Goal: Information Seeking & Learning: Learn about a topic

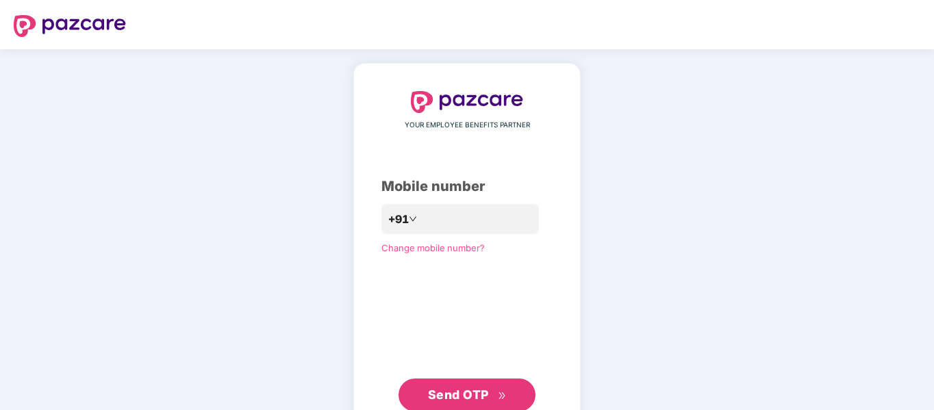
click at [464, 95] on img at bounding box center [467, 102] width 112 height 22
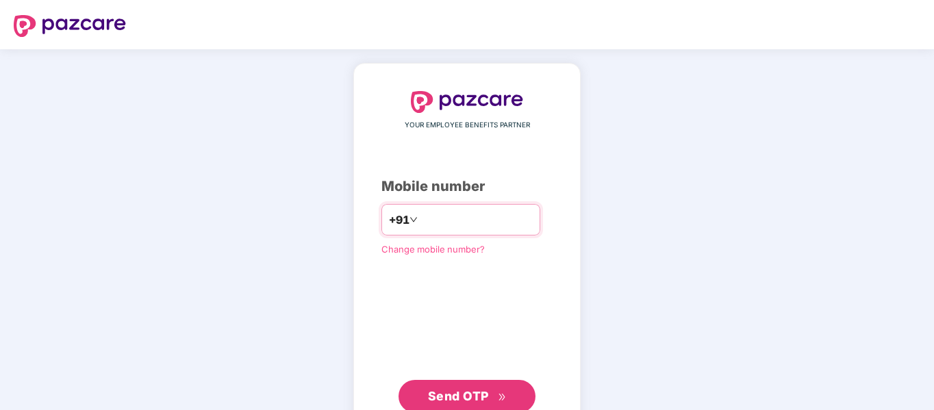
click at [453, 229] on input "number" at bounding box center [477, 220] width 112 height 22
type input "**********"
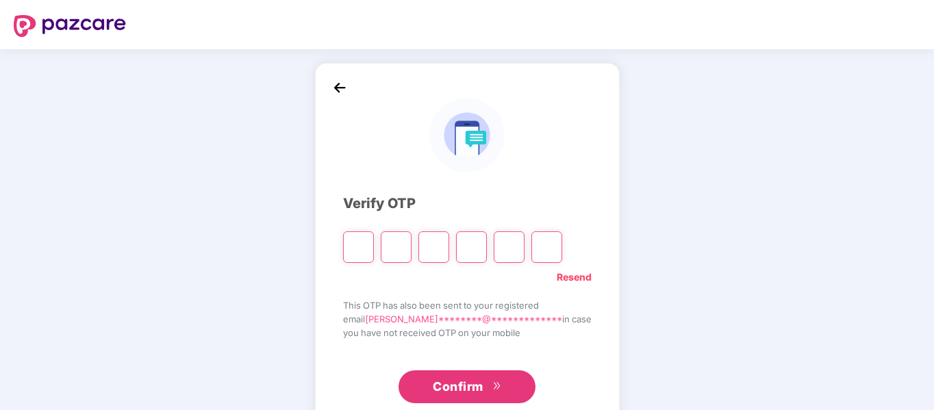
type input "*"
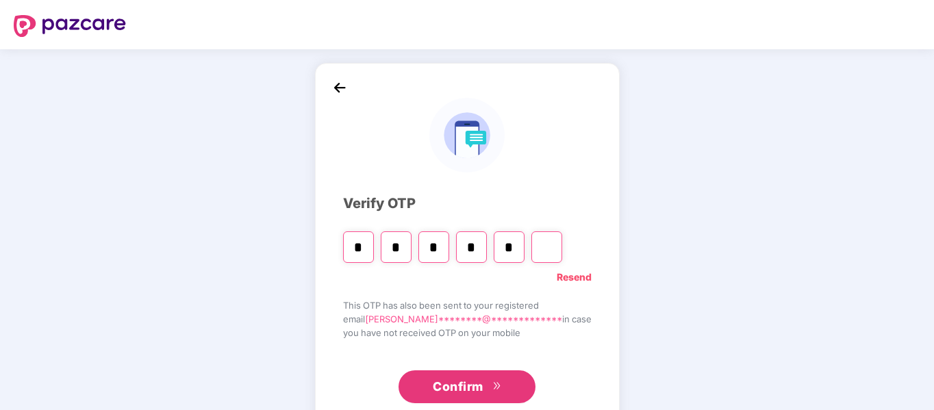
type input "*"
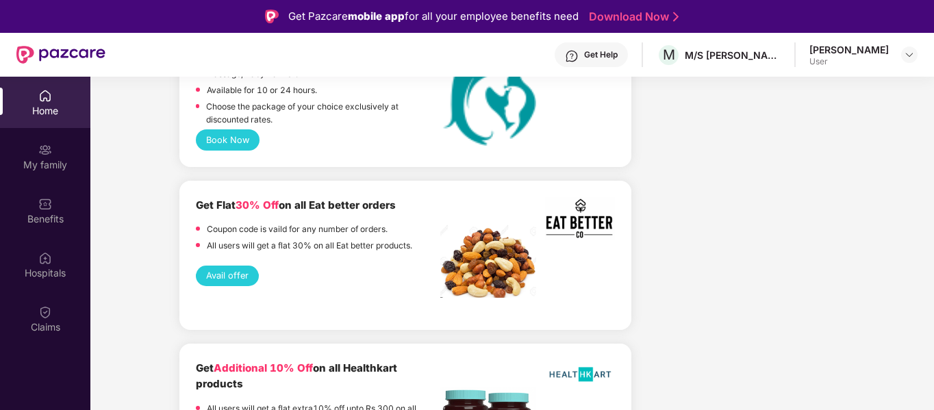
scroll to position [2944, 0]
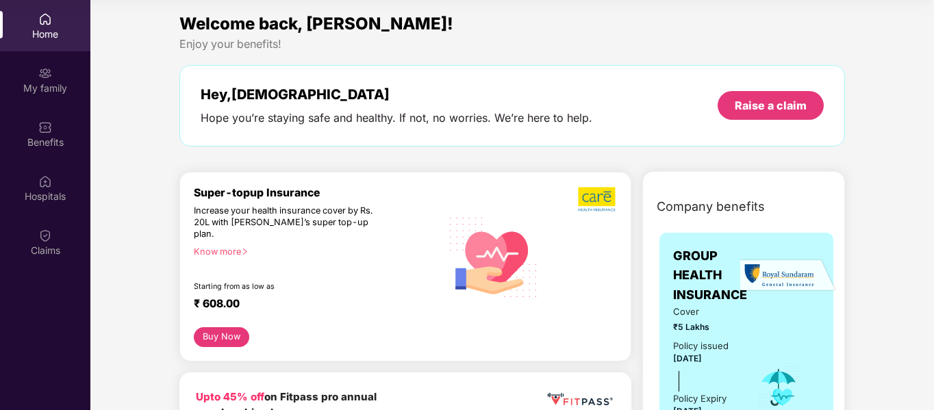
scroll to position [0, 0]
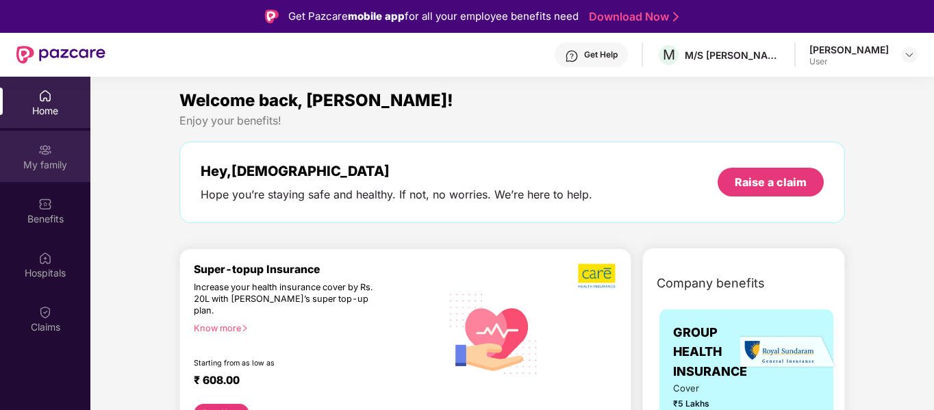
click at [47, 143] on img at bounding box center [45, 150] width 14 height 14
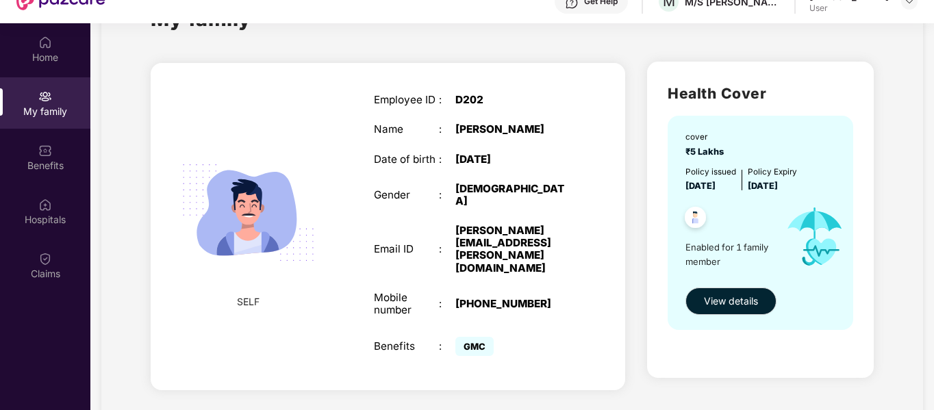
scroll to position [77, 0]
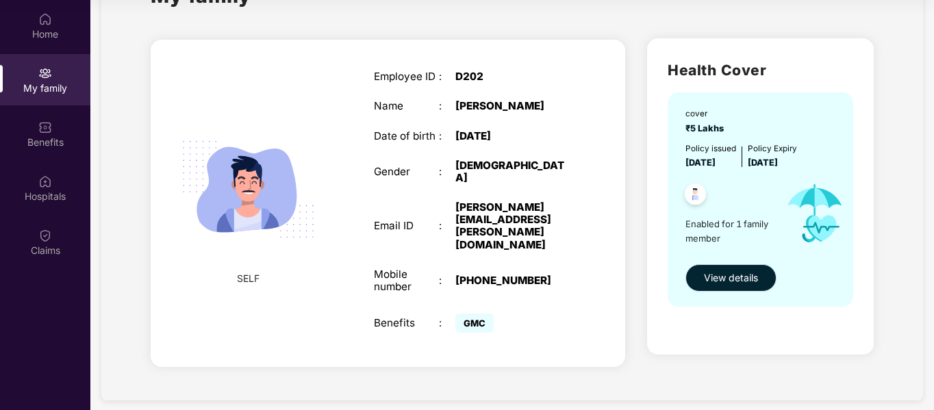
click at [719, 279] on span "View details" at bounding box center [731, 278] width 54 height 15
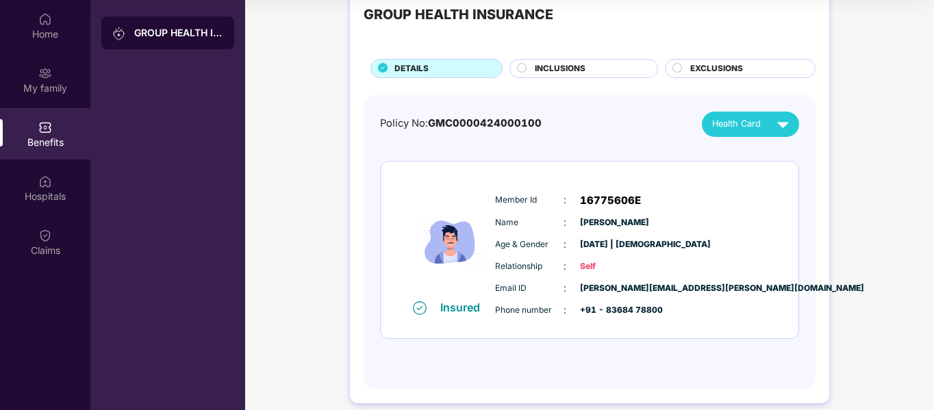
scroll to position [53, 0]
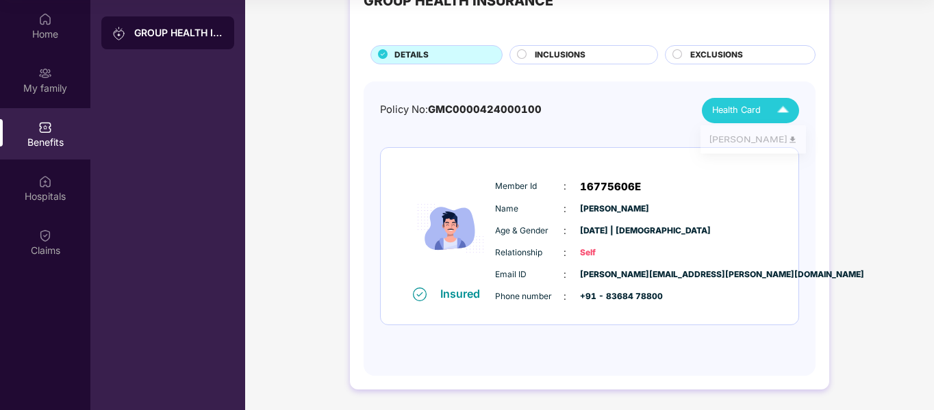
click at [757, 119] on div "Health Card" at bounding box center [753, 111] width 83 height 24
click at [788, 140] on img at bounding box center [793, 142] width 10 height 10
click at [612, 62] on div "INCLUSIONS" at bounding box center [589, 56] width 123 height 15
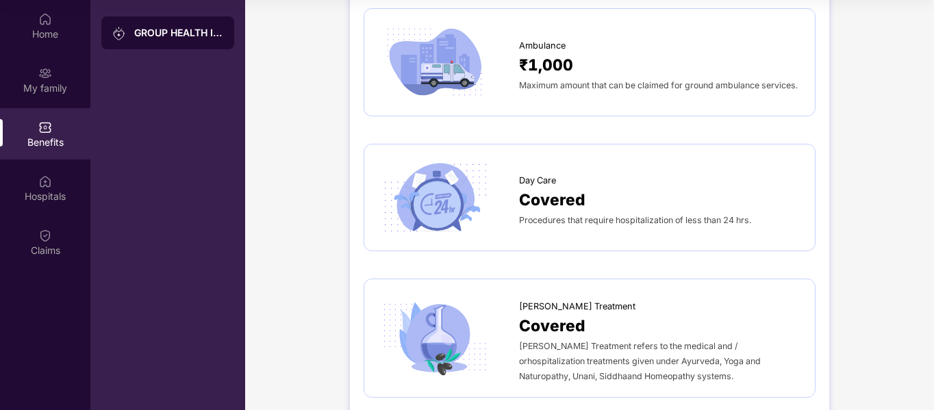
scroll to position [1101, 0]
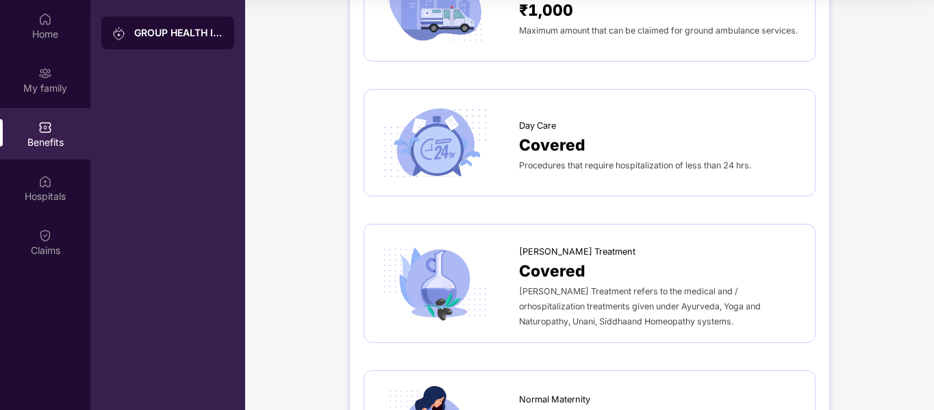
click at [569, 329] on div "Sum Insured ₹5,00,000 Employee only Normal Room Rent No capping Maximum amount …" at bounding box center [590, 37] width 452 height 2006
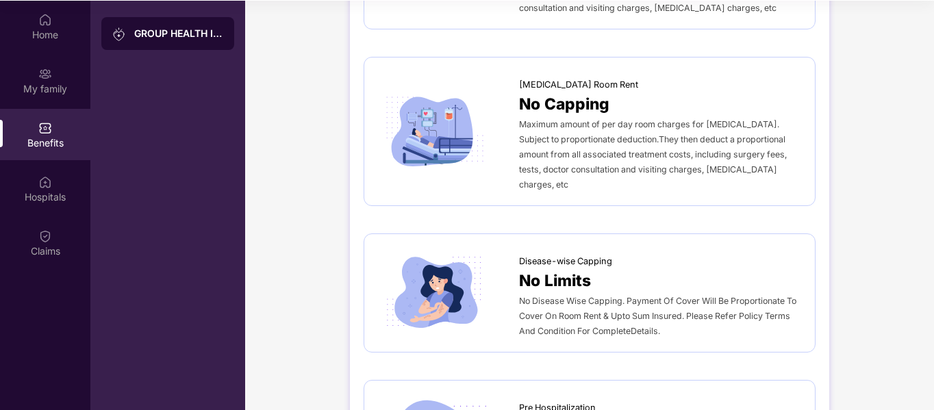
scroll to position [0, 0]
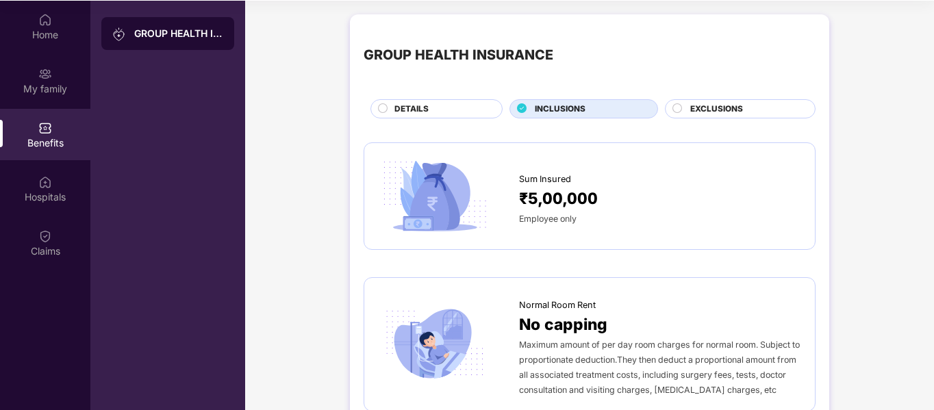
click at [741, 109] on span "EXCLUSIONS" at bounding box center [716, 109] width 53 height 13
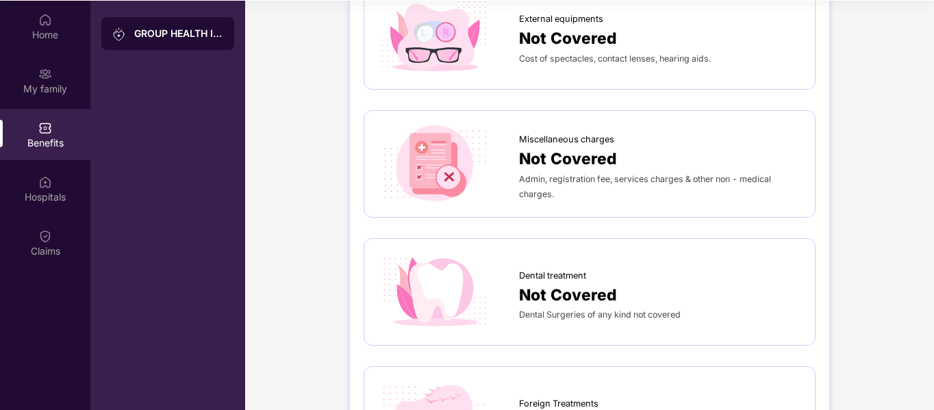
scroll to position [418, 0]
click at [641, 229] on div "External Congenital disorders Not Covered External Congenital disorders are Not…" at bounding box center [590, 304] width 452 height 1173
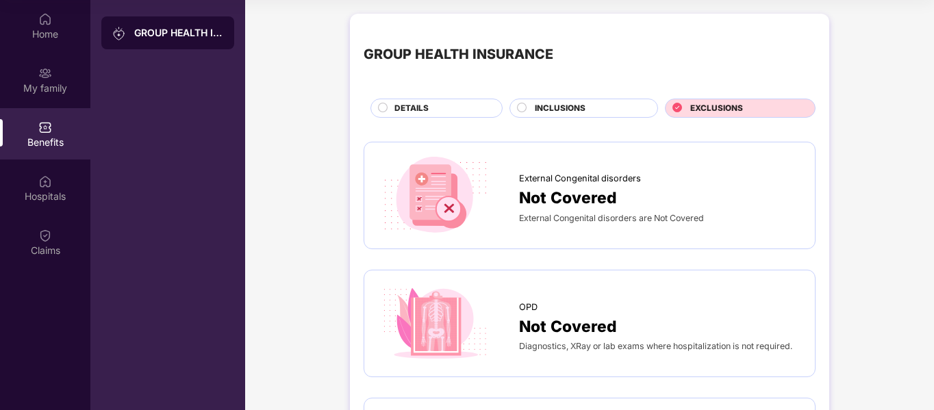
scroll to position [0, 0]
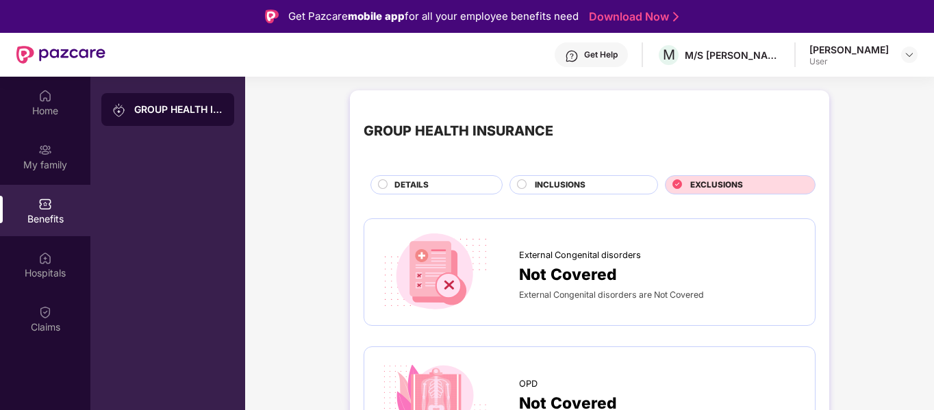
click at [427, 177] on div "DETAILS" at bounding box center [437, 184] width 132 height 19
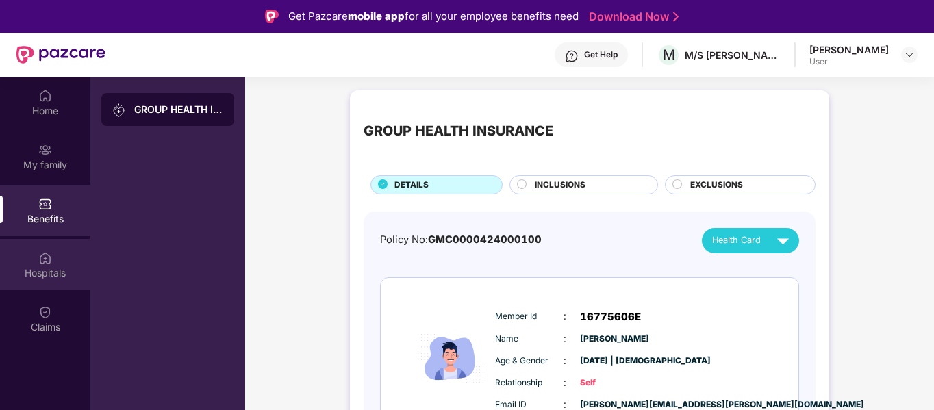
click at [48, 278] on div "Hospitals" at bounding box center [45, 273] width 90 height 14
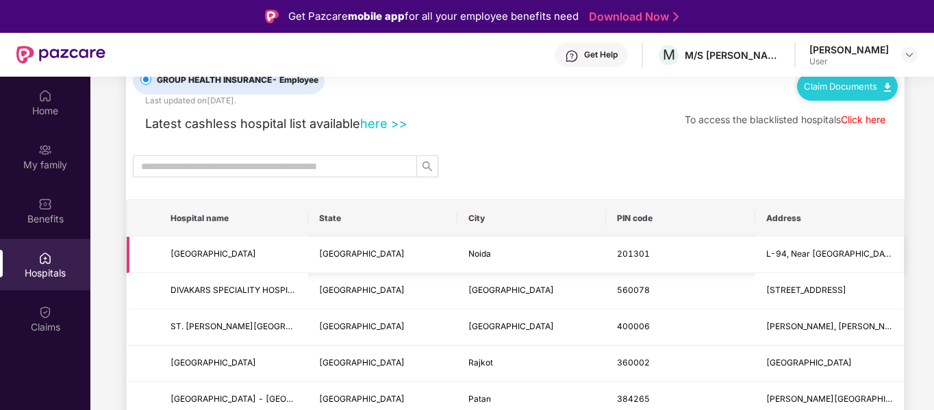
scroll to position [55, 0]
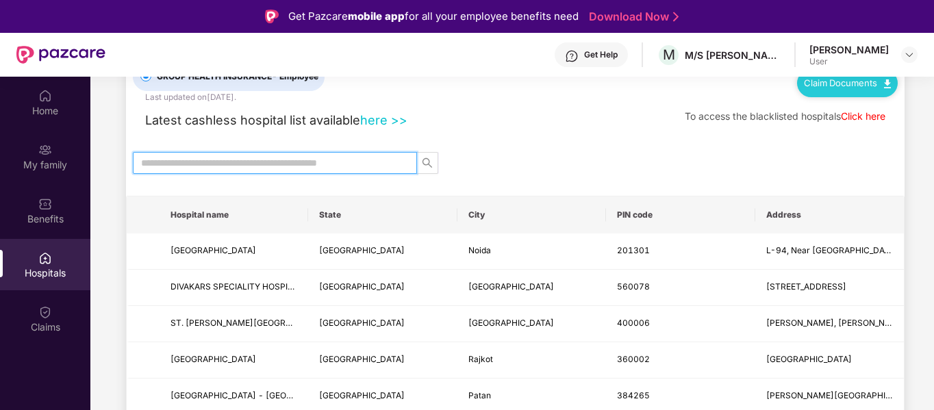
click at [256, 165] on input "text" at bounding box center [269, 162] width 257 height 15
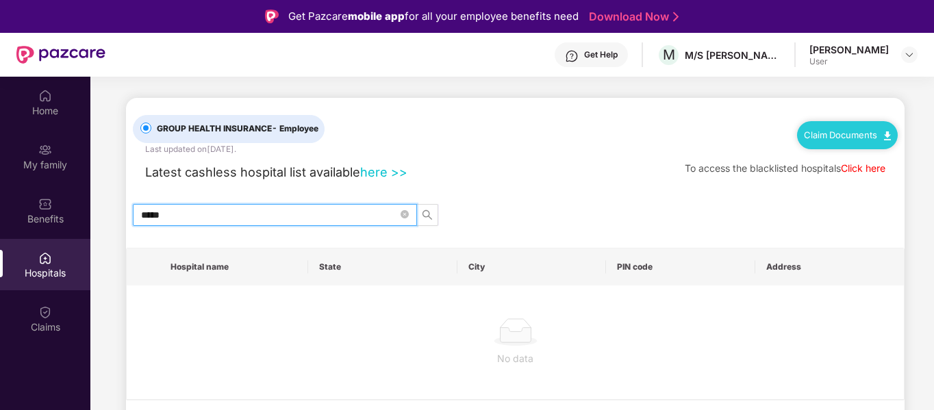
scroll to position [3, 0]
click at [162, 212] on input "*****" at bounding box center [269, 215] width 257 height 15
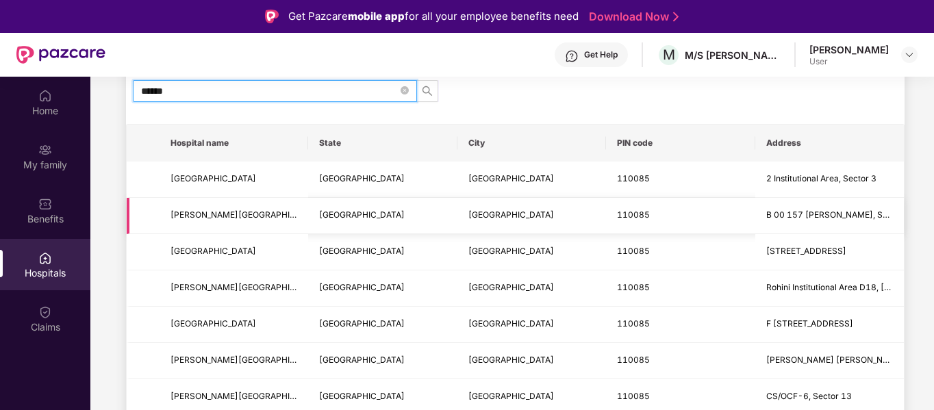
type input "******"
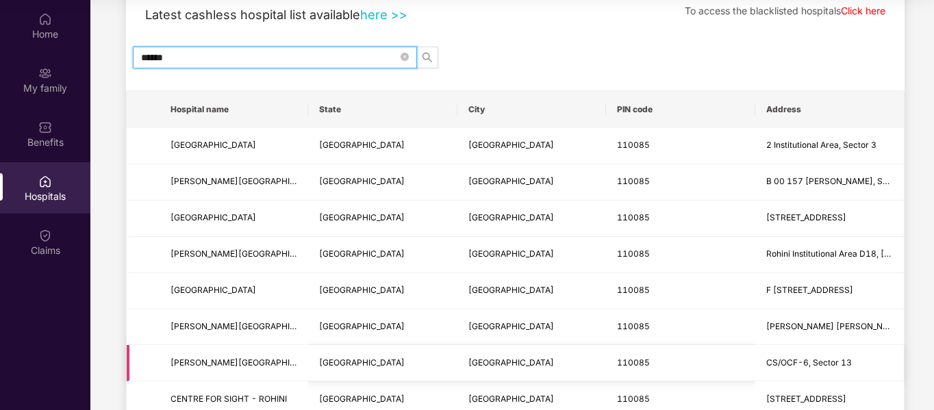
scroll to position [0, 0]
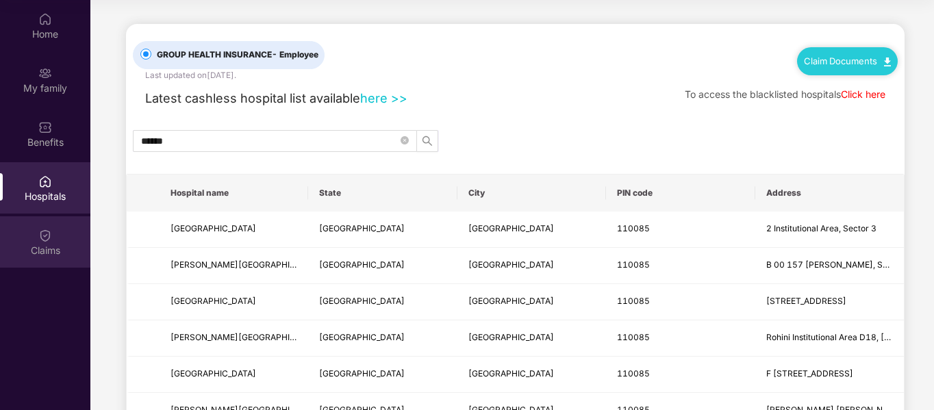
click at [49, 225] on div "Claims" at bounding box center [45, 241] width 90 height 51
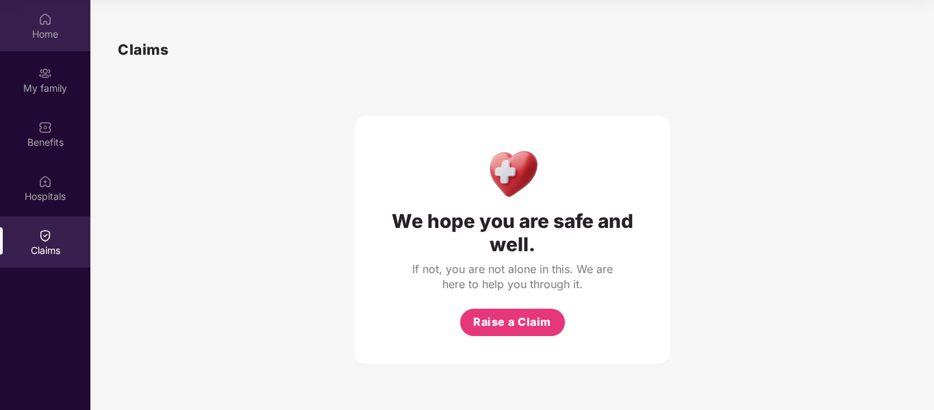
click at [37, 17] on div "Home" at bounding box center [45, 25] width 90 height 51
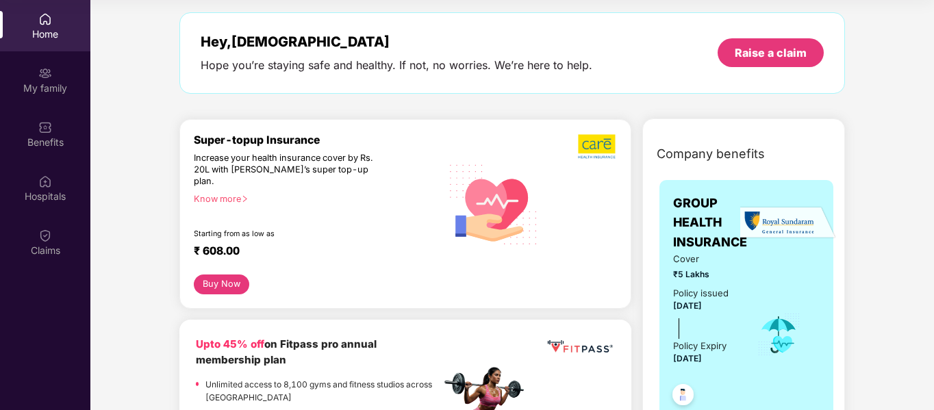
scroll to position [55, 0]
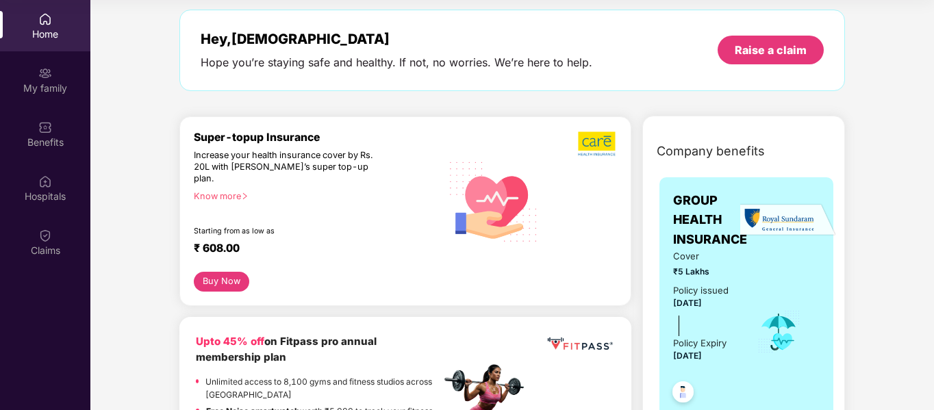
click at [237, 191] on div "Know more" at bounding box center [313, 196] width 239 height 10
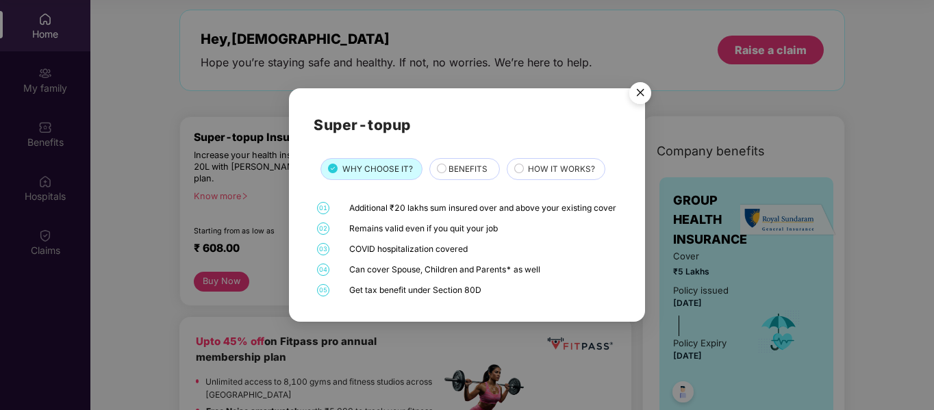
click at [471, 158] on div "BENEFITS" at bounding box center [464, 169] width 71 height 22
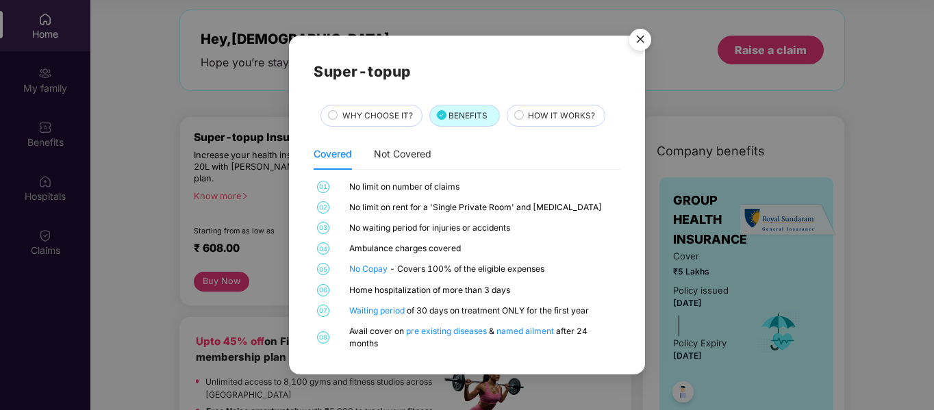
scroll to position [77, 0]
click at [401, 151] on div "Not Covered" at bounding box center [403, 154] width 58 height 15
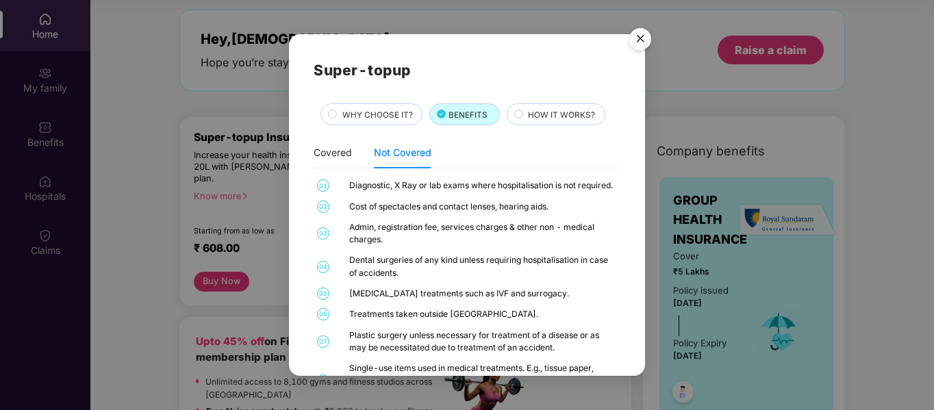
scroll to position [11, 0]
click at [638, 38] on img "Close" at bounding box center [640, 41] width 38 height 38
